Goal: Information Seeking & Learning: Learn about a topic

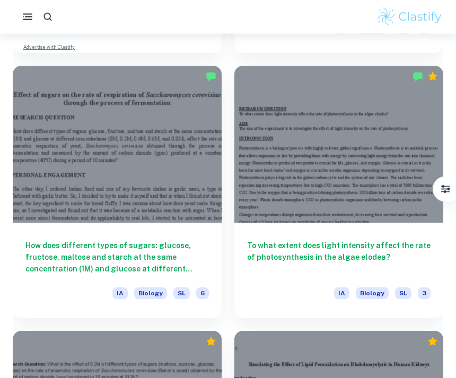
scroll to position [3447, 0]
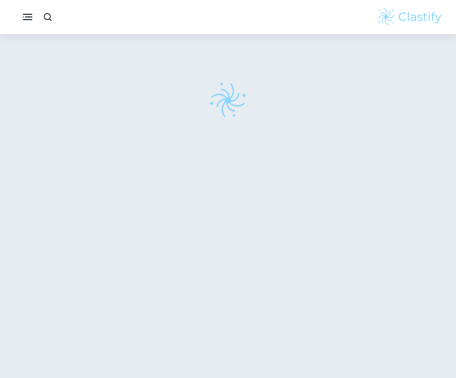
checkbox input "true"
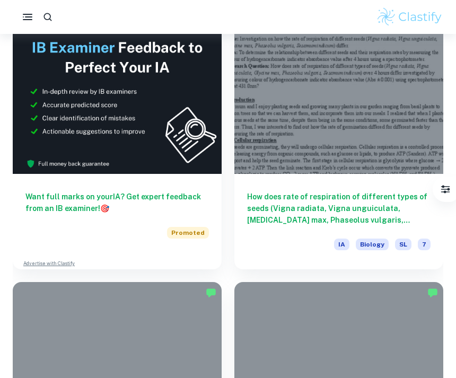
scroll to position [580, 0]
